Goal: Task Accomplishment & Management: Manage account settings

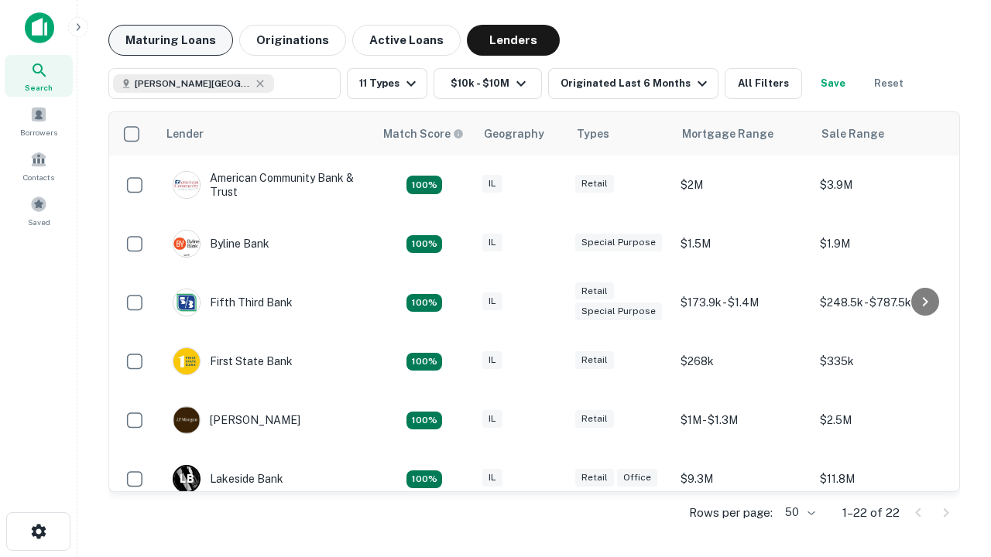
click at [170, 40] on button "Maturing Loans" at bounding box center [170, 40] width 125 height 31
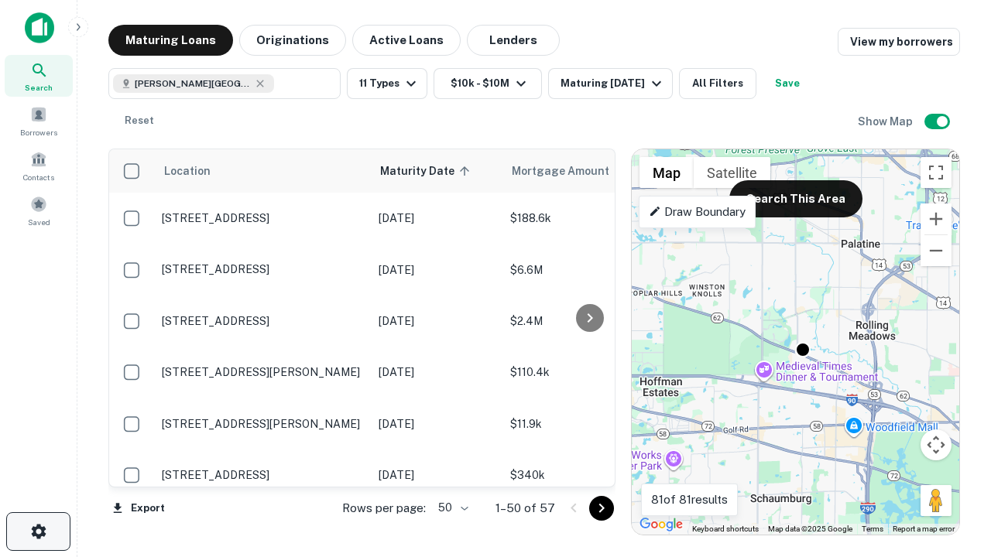
click at [38, 532] on icon "button" at bounding box center [38, 531] width 19 height 19
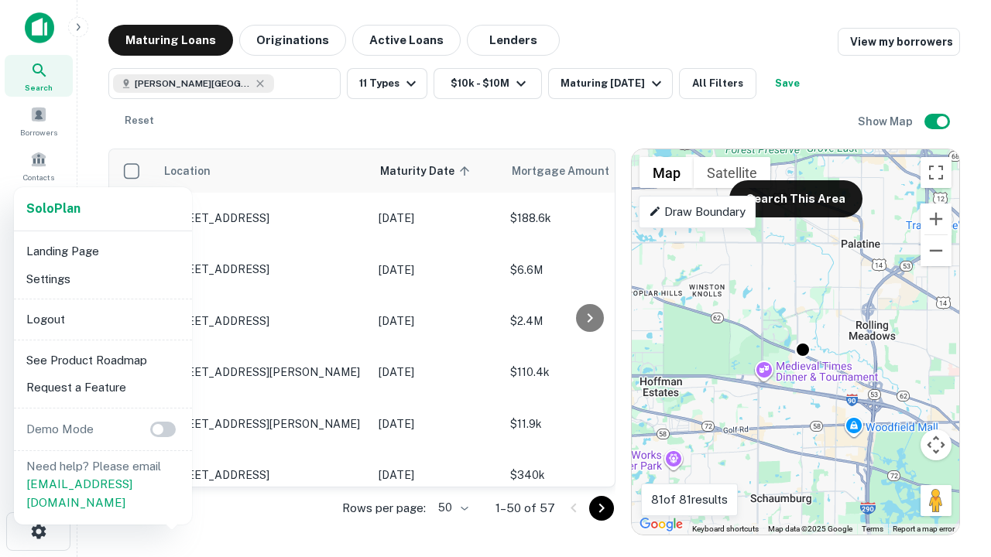
click at [102, 319] on li "Logout" at bounding box center [103, 320] width 166 height 28
